Goal: Information Seeking & Learning: Learn about a topic

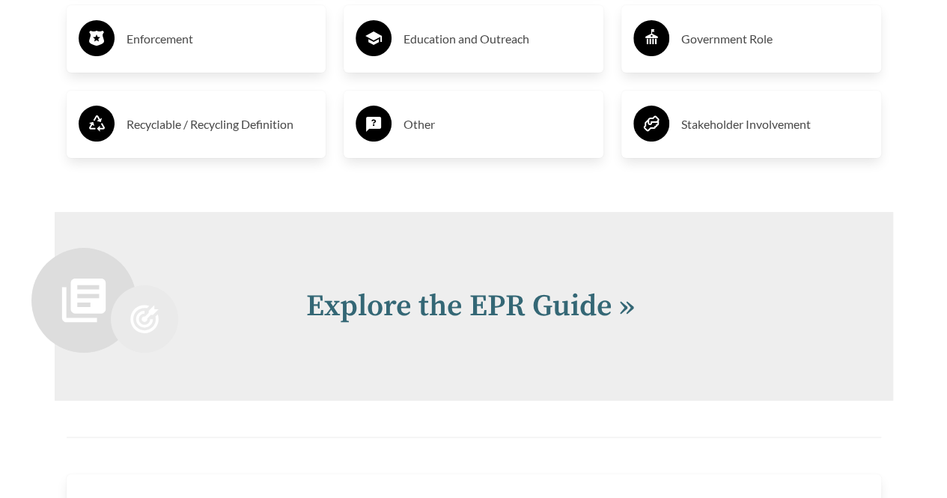
scroll to position [2901, 0]
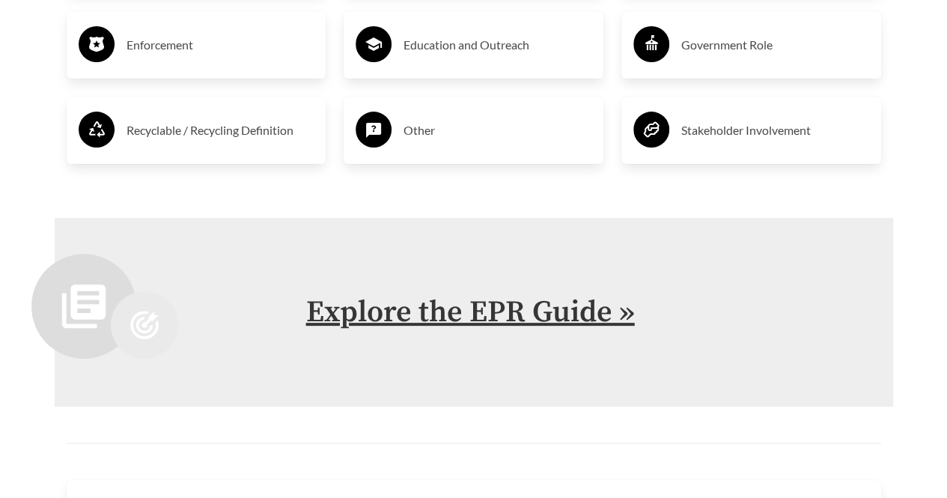
click at [363, 310] on link "Explore the EPR Guide »" at bounding box center [470, 311] width 329 height 37
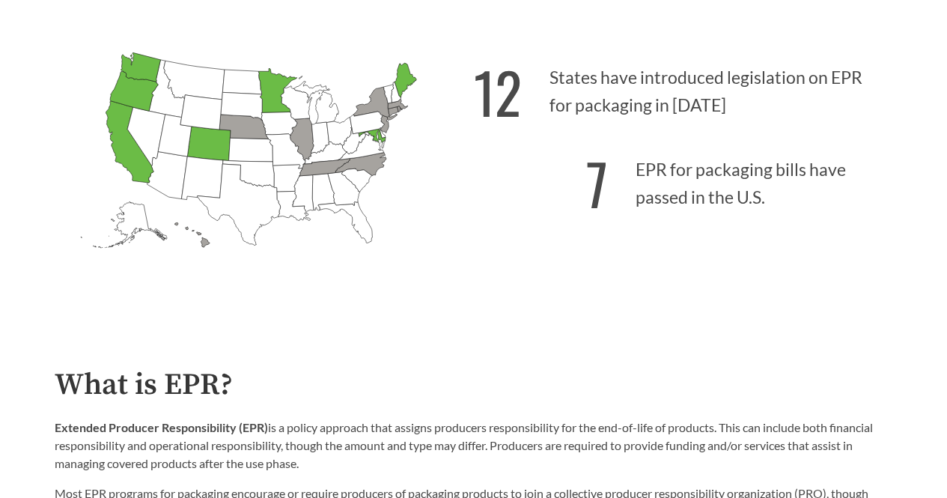
scroll to position [414, 0]
click at [129, 94] on icon "[US_STATE] Passed: 1" at bounding box center [134, 90] width 48 height 40
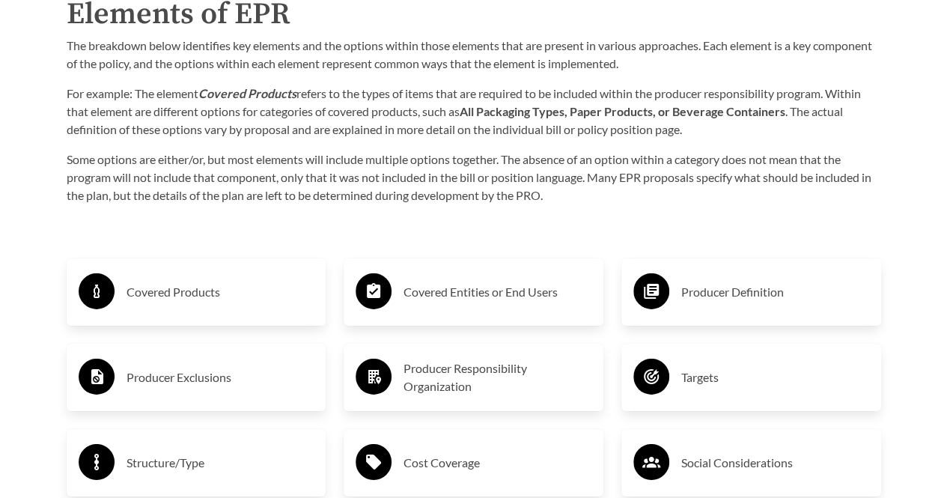
scroll to position [2227, 0]
click at [443, 295] on h3 "Covered Entities or End Users" at bounding box center [497, 293] width 188 height 24
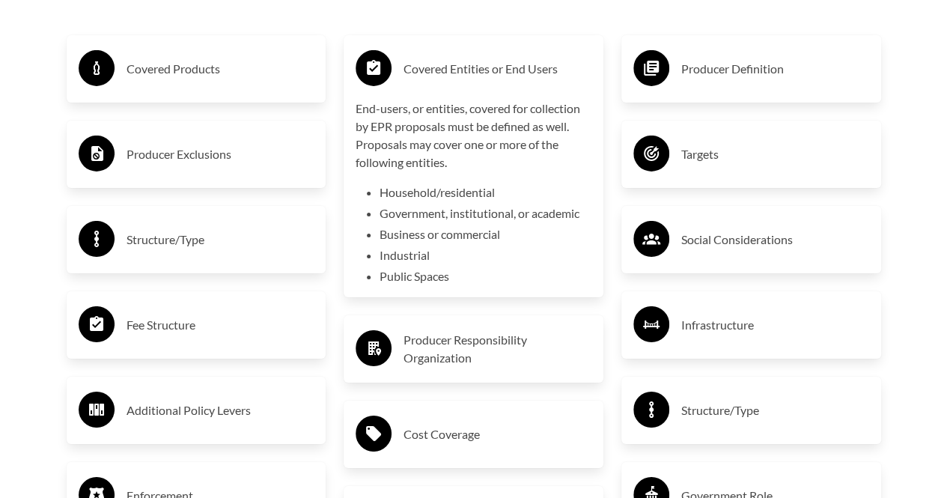
scroll to position [2494, 0]
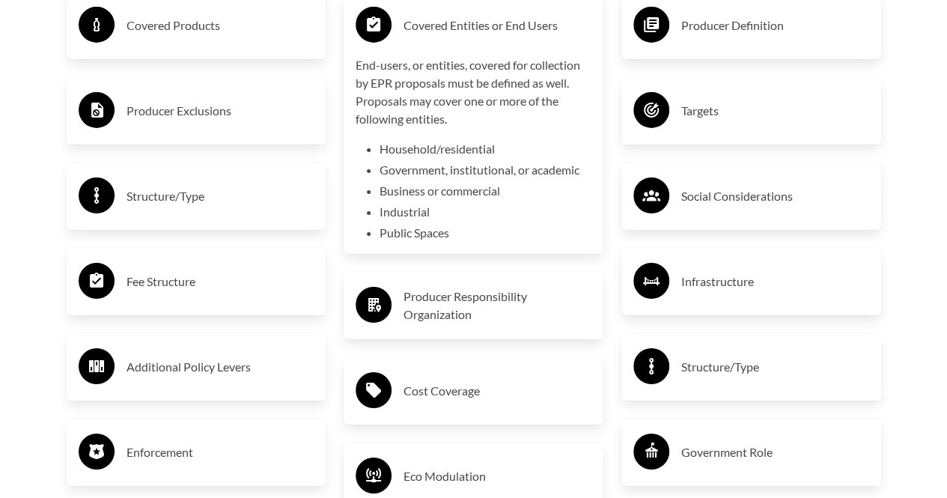
click at [714, 31] on h3 "Producer Definition" at bounding box center [775, 25] width 188 height 24
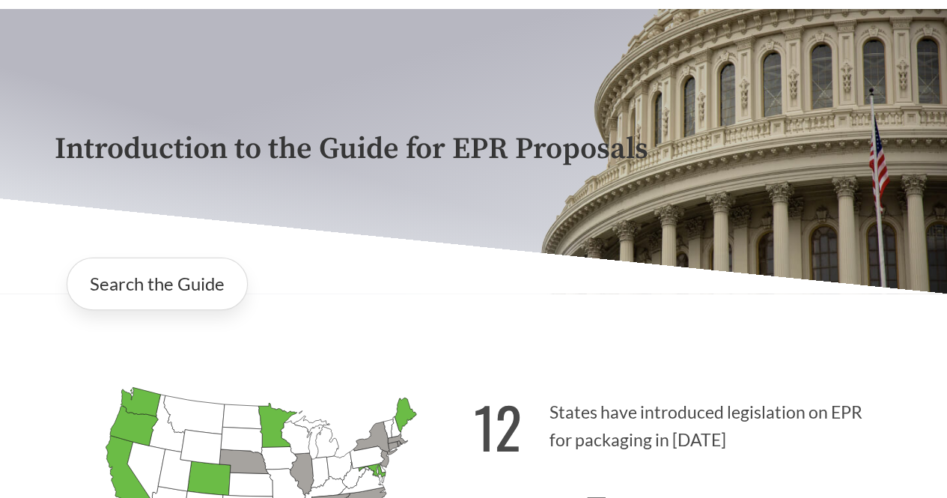
scroll to position [0, 0]
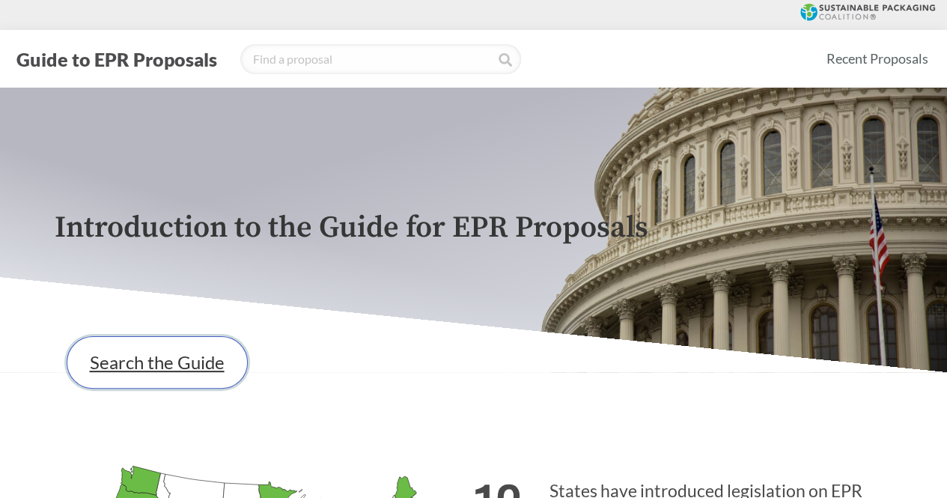
click at [160, 368] on link "Search the Guide" at bounding box center [157, 362] width 181 height 52
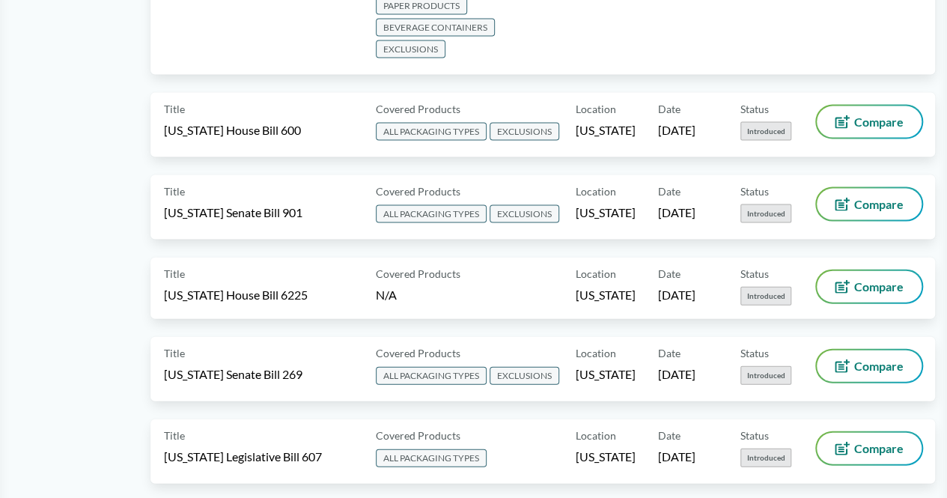
scroll to position [1531, 0]
